Goal: Navigation & Orientation: Understand site structure

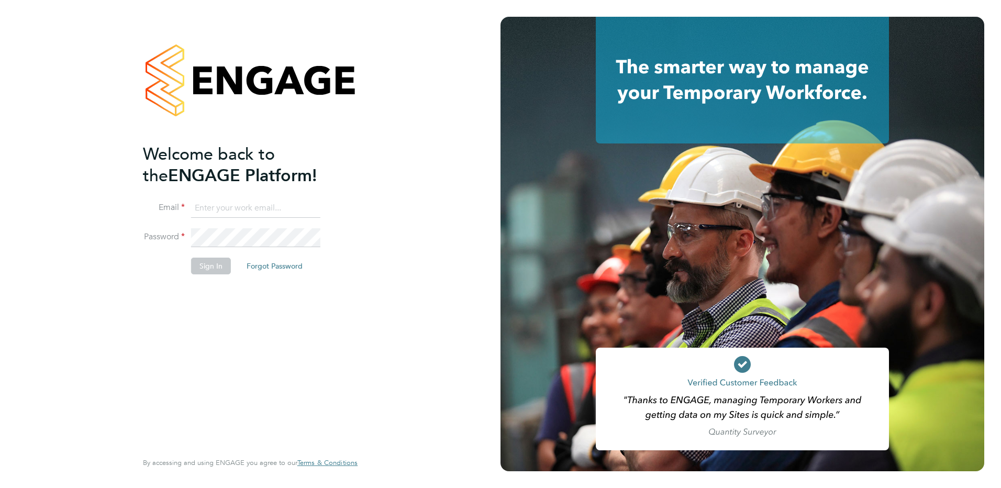
type input "pippa@lloydrecruitment.co.uk"
click at [191, 271] on button "Sign In" at bounding box center [211, 266] width 40 height 17
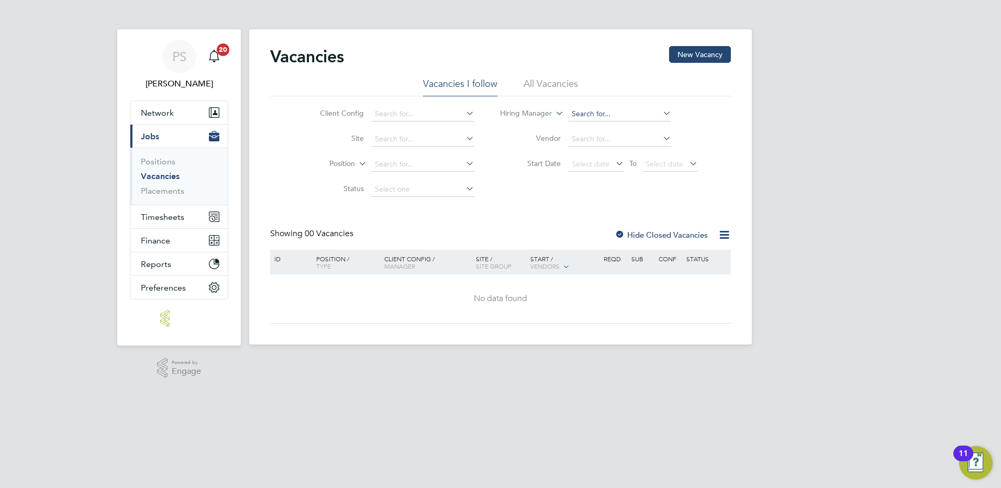
click at [578, 115] on input at bounding box center [619, 114] width 103 height 15
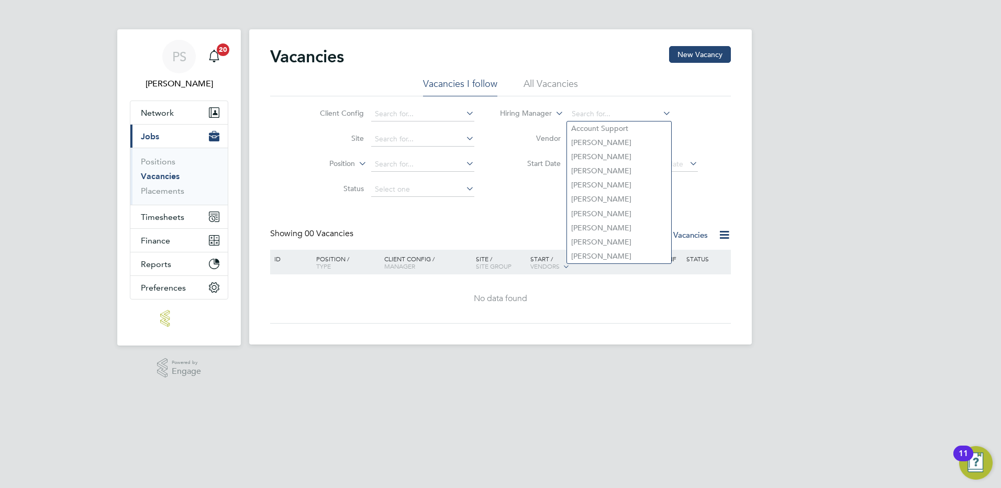
click at [586, 361] on html "PS [PERSON_NAME] Notifications 20 Applications: Network Team Members Businesses…" at bounding box center [500, 180] width 1001 height 361
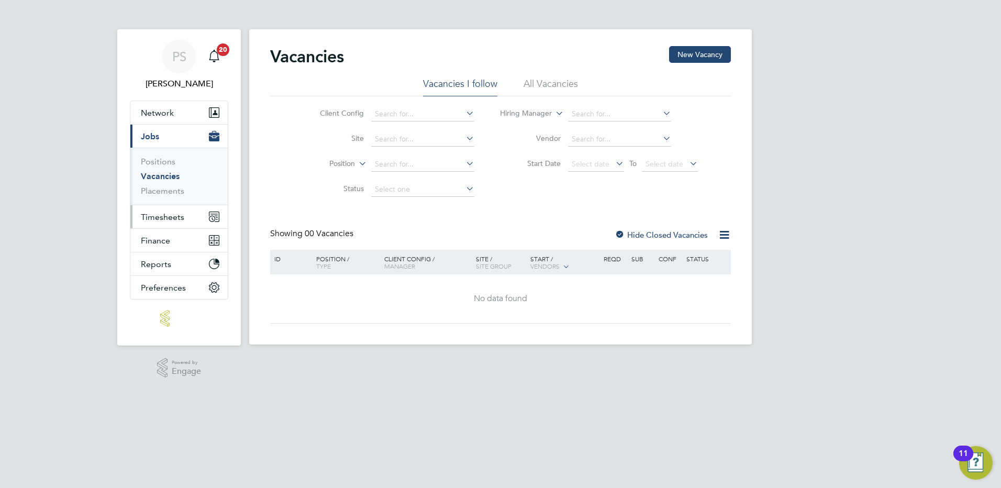
click at [163, 207] on button "Timesheets" at bounding box center [178, 216] width 97 height 23
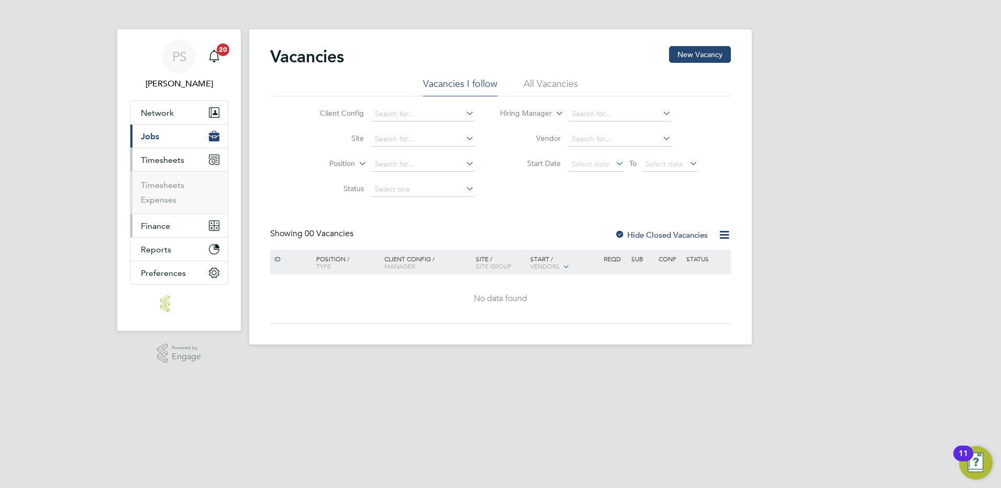
click at [160, 226] on span "Finance" at bounding box center [155, 226] width 29 height 10
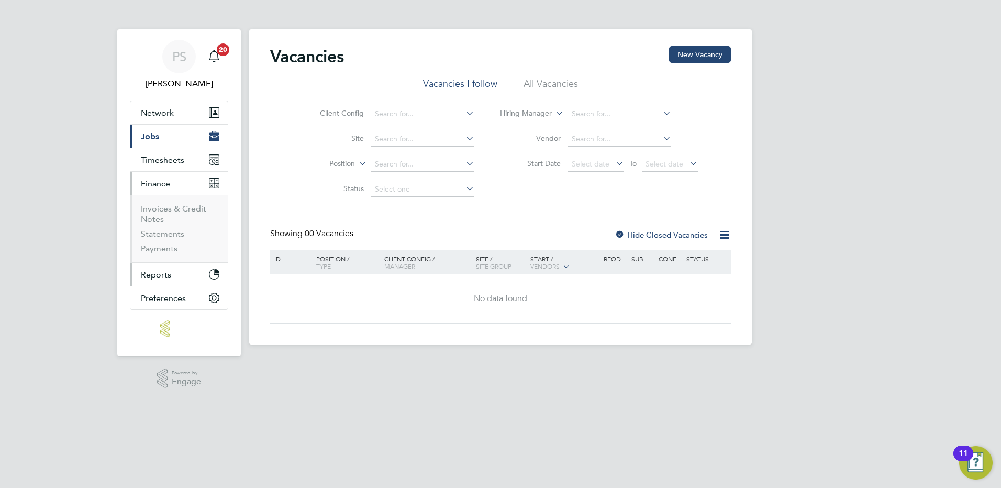
click at [170, 277] on span "Reports" at bounding box center [156, 275] width 30 height 10
click at [168, 270] on span "Preferences" at bounding box center [163, 273] width 45 height 10
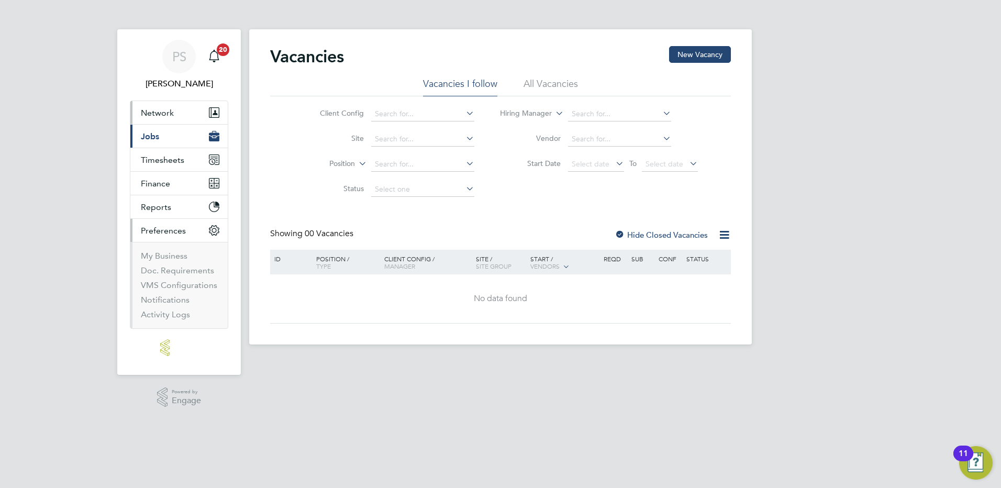
click at [178, 108] on button "Network" at bounding box center [178, 112] width 97 height 23
